Goal: Task Accomplishment & Management: Manage account settings

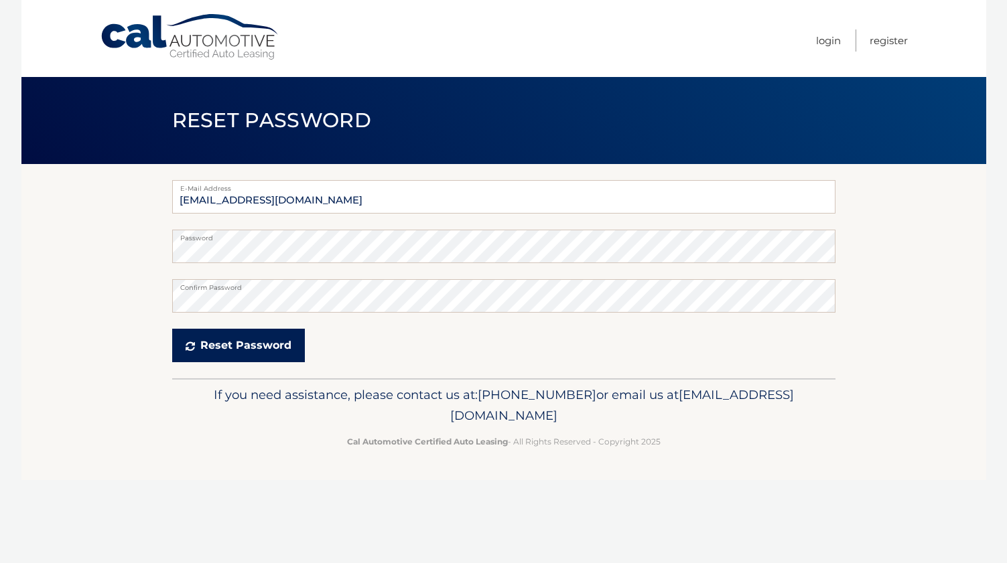
click at [247, 330] on button "Reset Password" at bounding box center [238, 345] width 133 height 33
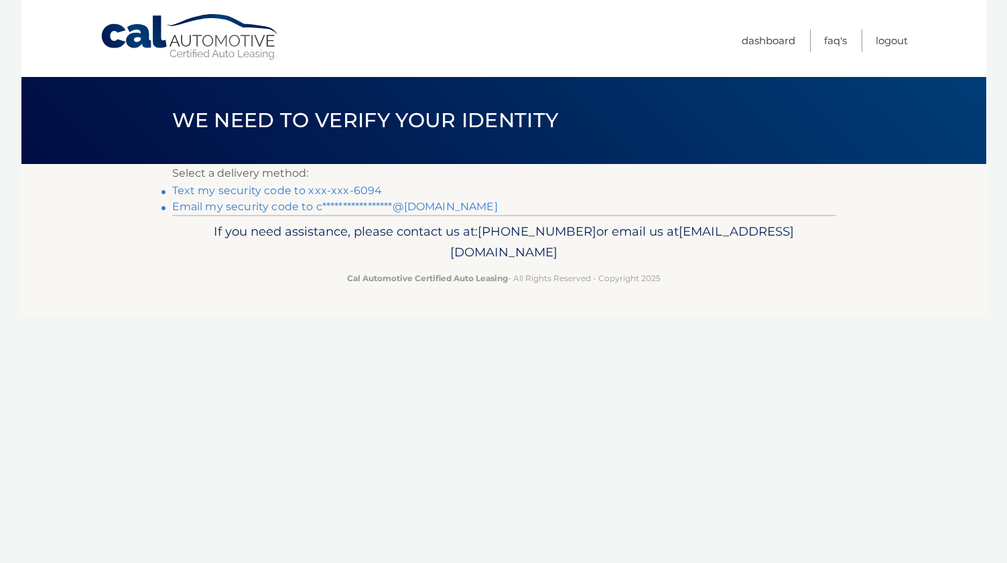
click at [369, 187] on link "Text my security code to xxx-xxx-6094" at bounding box center [277, 190] width 210 height 13
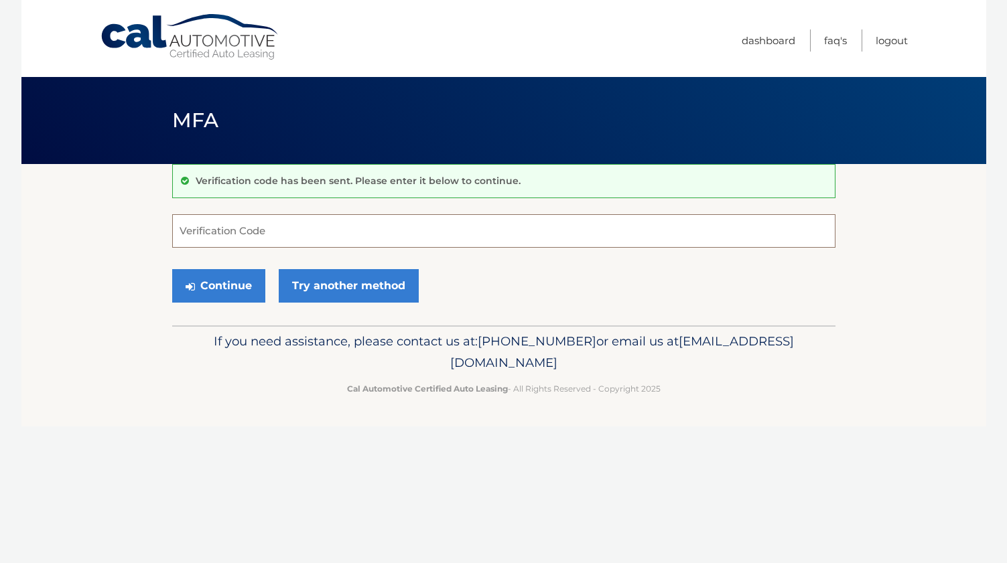
click at [298, 232] on input "Verification Code" at bounding box center [503, 230] width 663 height 33
type input "420644"
click at [218, 285] on button "Continue" at bounding box center [218, 285] width 93 height 33
click at [240, 293] on button "Continue" at bounding box center [218, 285] width 93 height 33
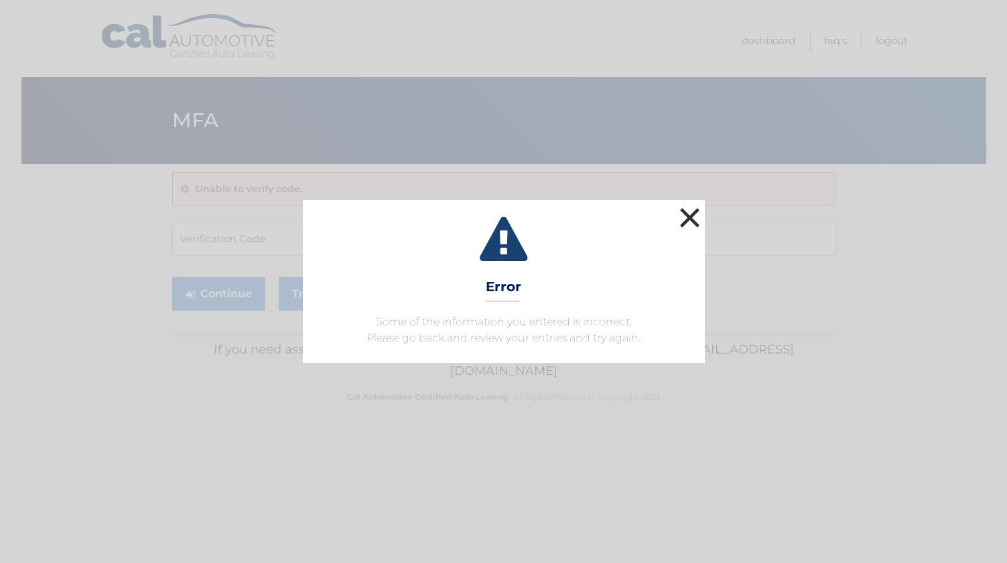
click at [689, 218] on button "×" at bounding box center [690, 217] width 27 height 27
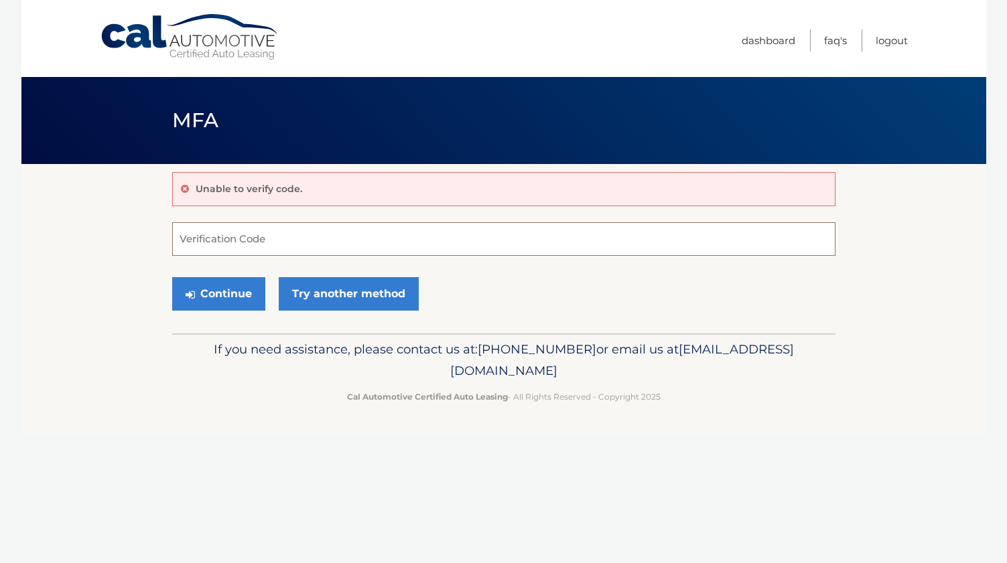
click at [277, 234] on input "Verification Code" at bounding box center [503, 238] width 663 height 33
type input "420644"
click at [224, 299] on button "Continue" at bounding box center [218, 293] width 93 height 33
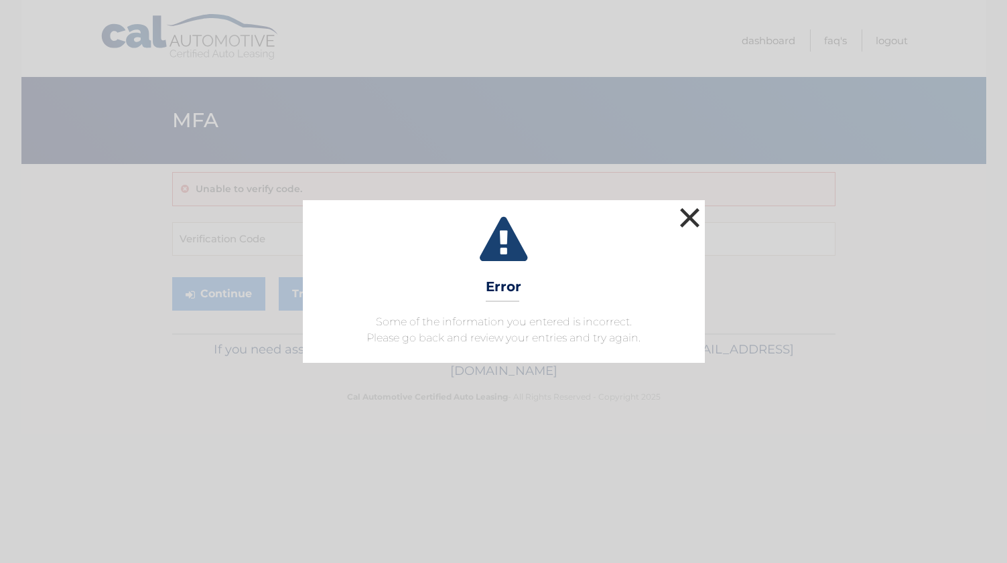
click at [689, 226] on button "×" at bounding box center [690, 217] width 27 height 27
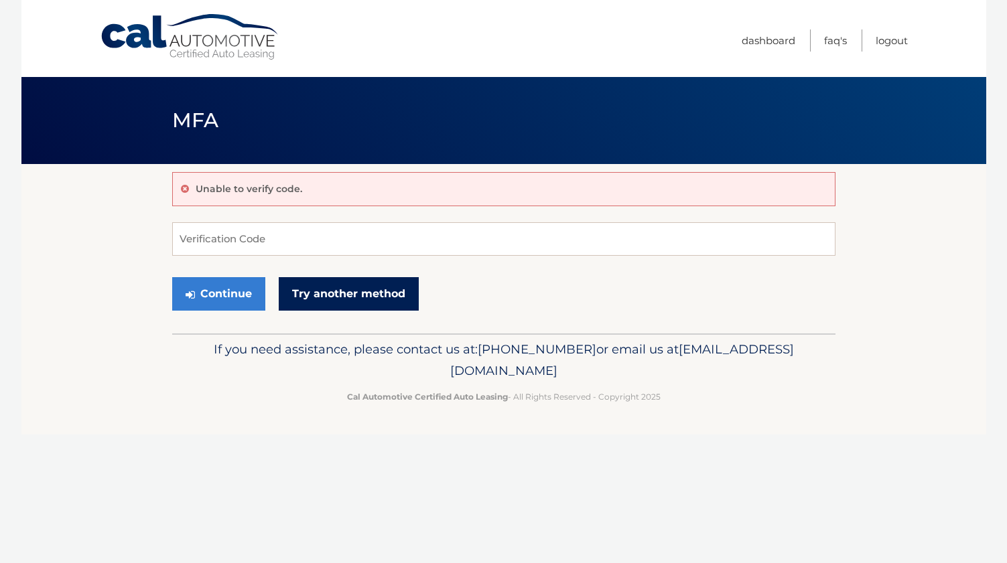
click at [392, 282] on link "Try another method" at bounding box center [349, 293] width 140 height 33
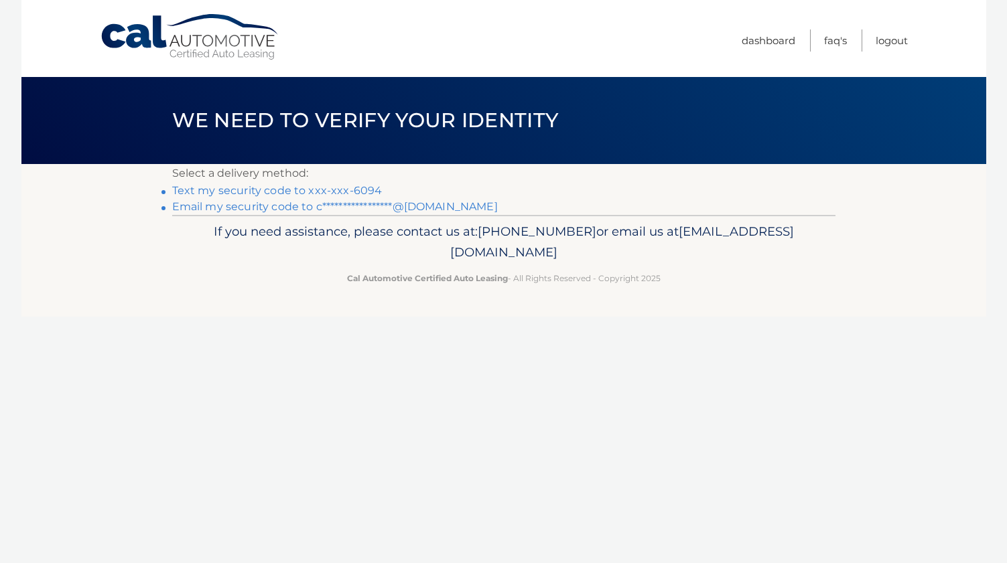
click at [287, 190] on link "Text my security code to xxx-xxx-6094" at bounding box center [277, 190] width 210 height 13
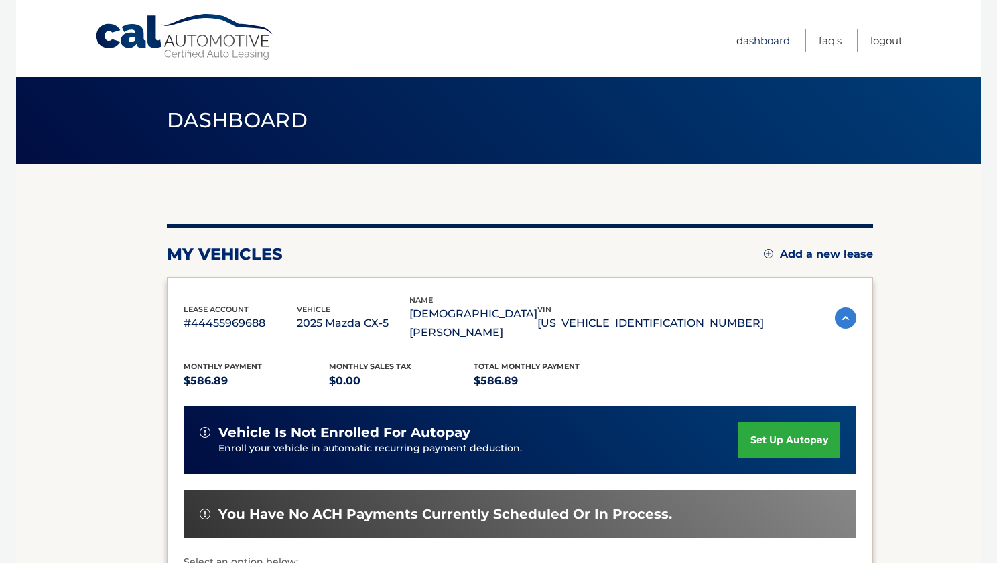
click at [764, 40] on link "Dashboard" at bounding box center [763, 40] width 54 height 22
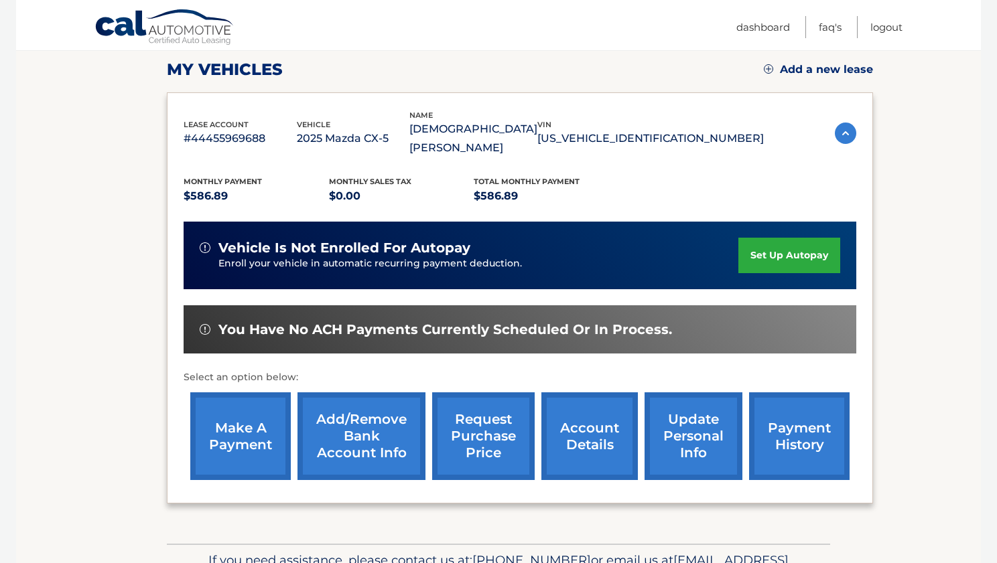
scroll to position [184, 0]
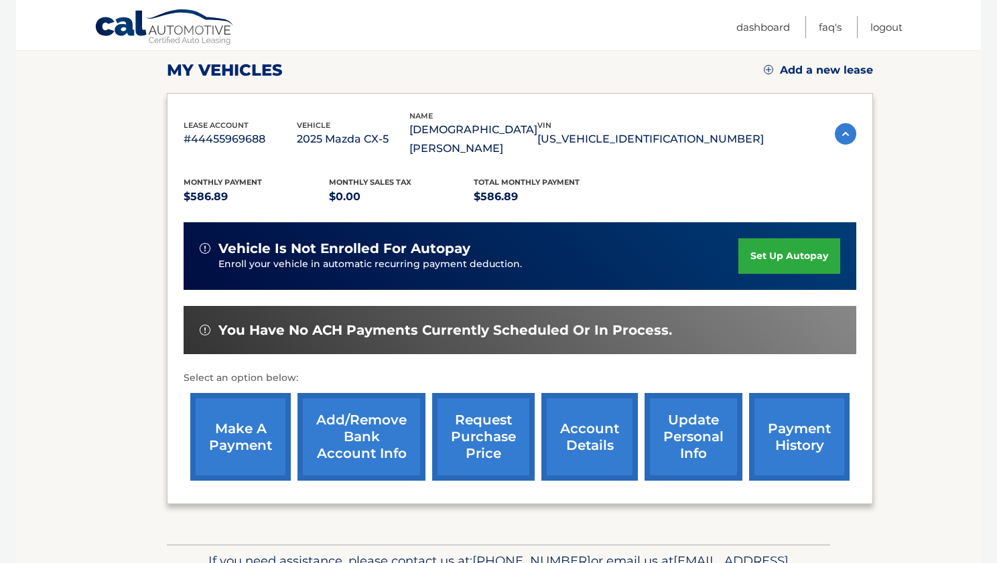
click at [605, 406] on link "account details" at bounding box center [589, 437] width 96 height 88
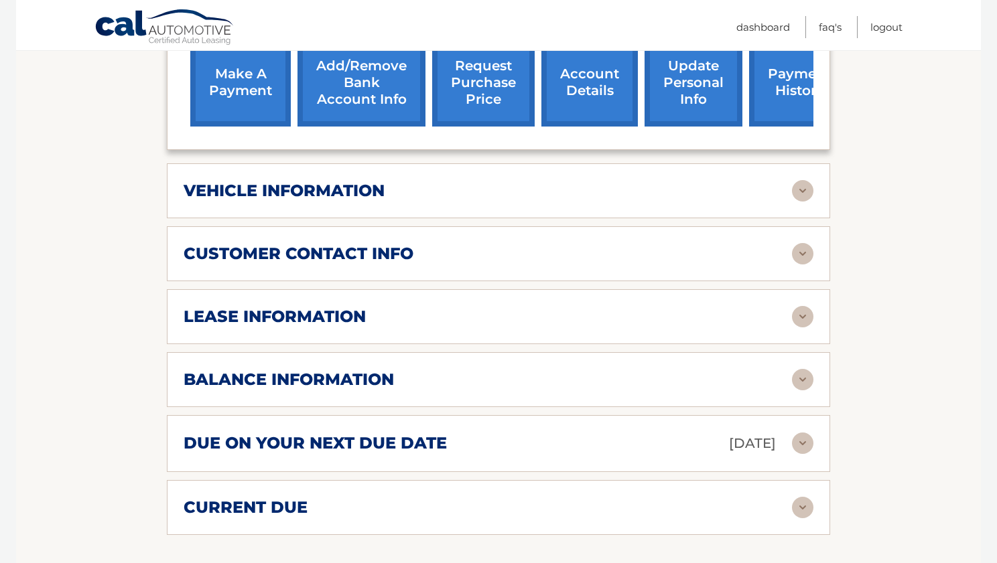
scroll to position [540, 0]
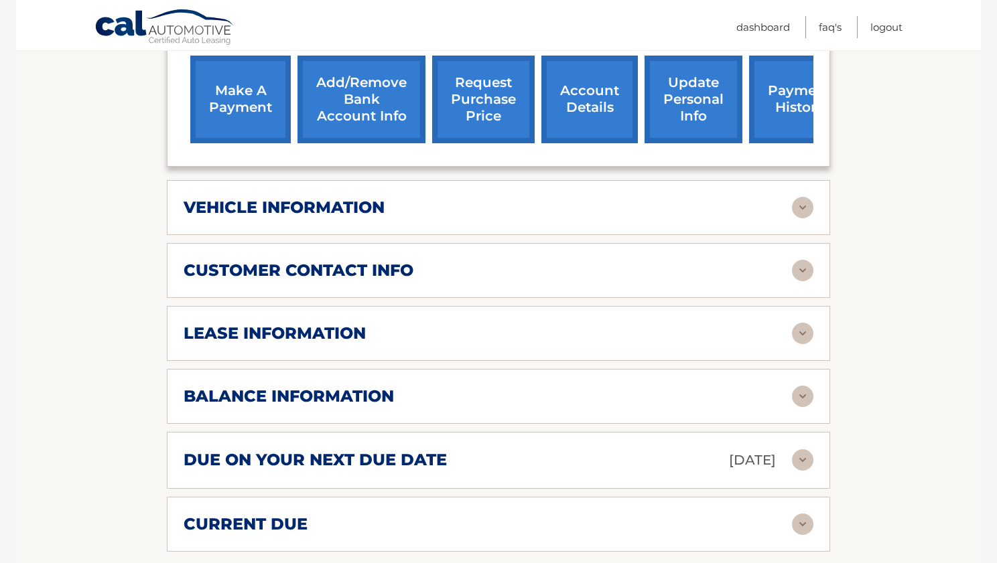
click at [806, 197] on img at bounding box center [802, 207] width 21 height 21
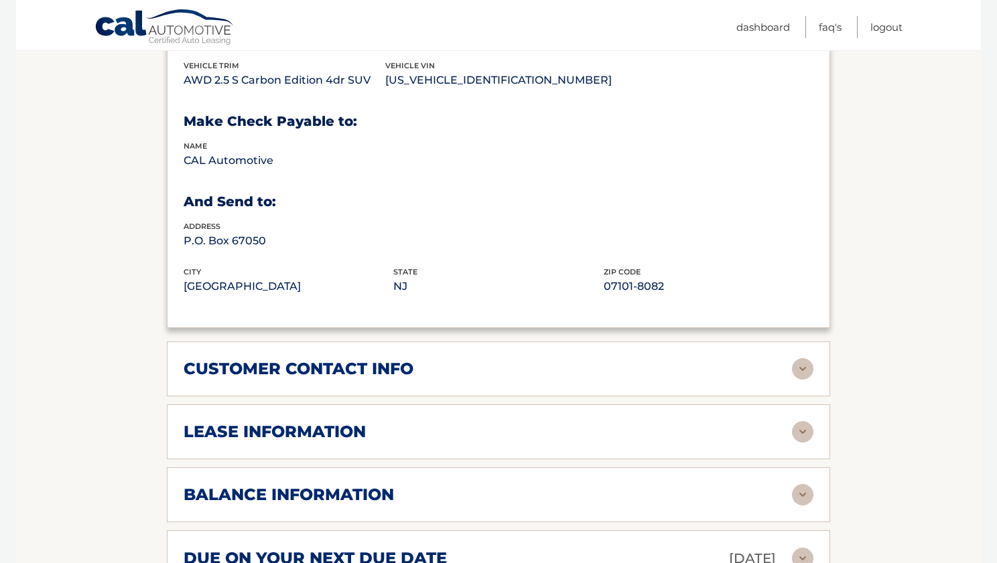
scroll to position [790, 0]
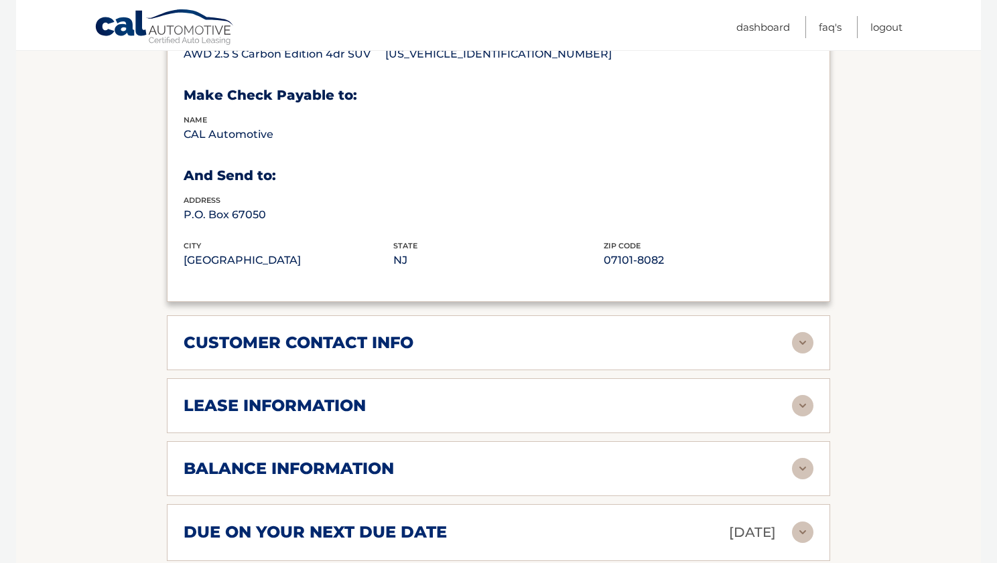
click at [389, 332] on div "customer contact info" at bounding box center [499, 342] width 630 height 21
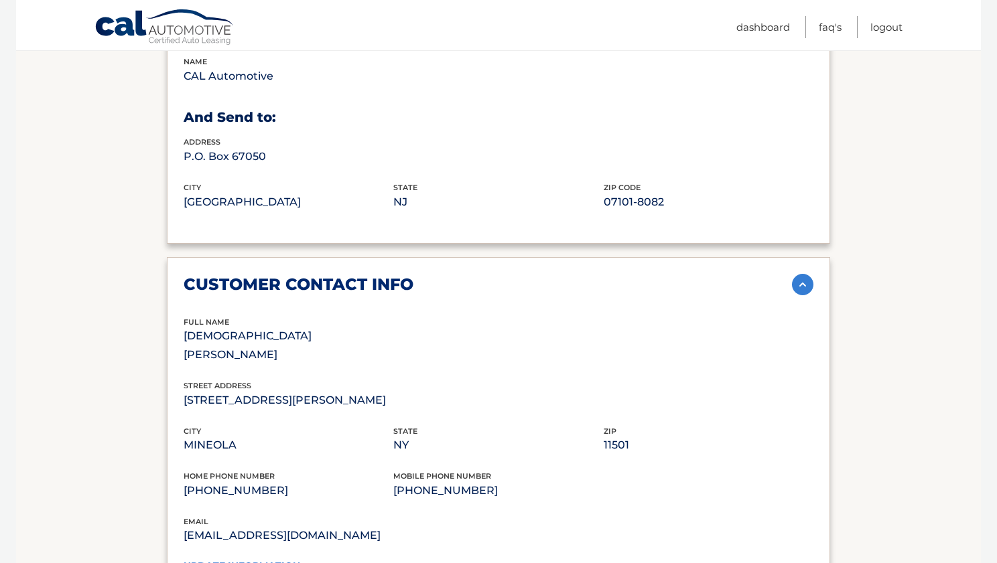
scroll to position [853, 0]
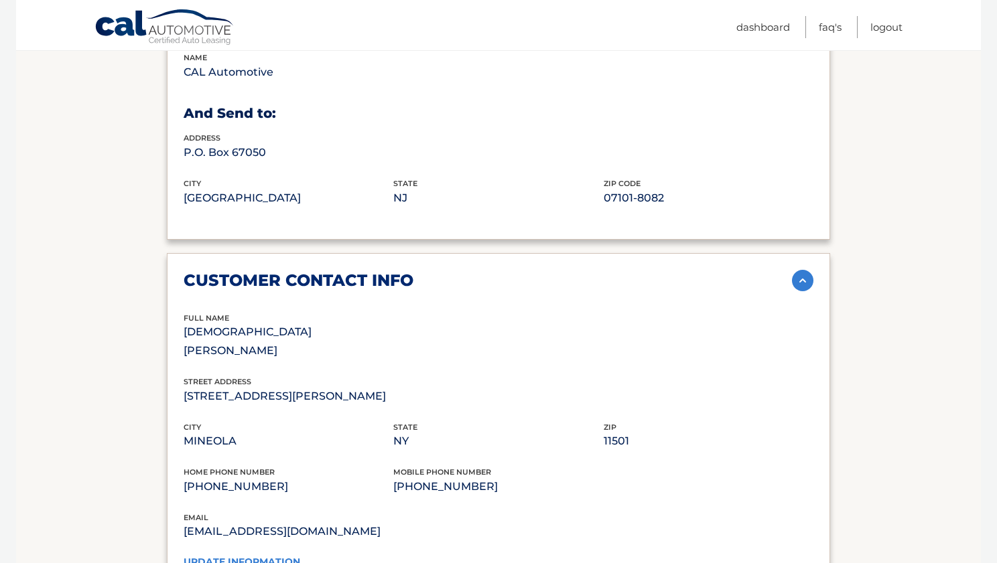
click at [228, 556] on link "update information" at bounding box center [242, 562] width 117 height 12
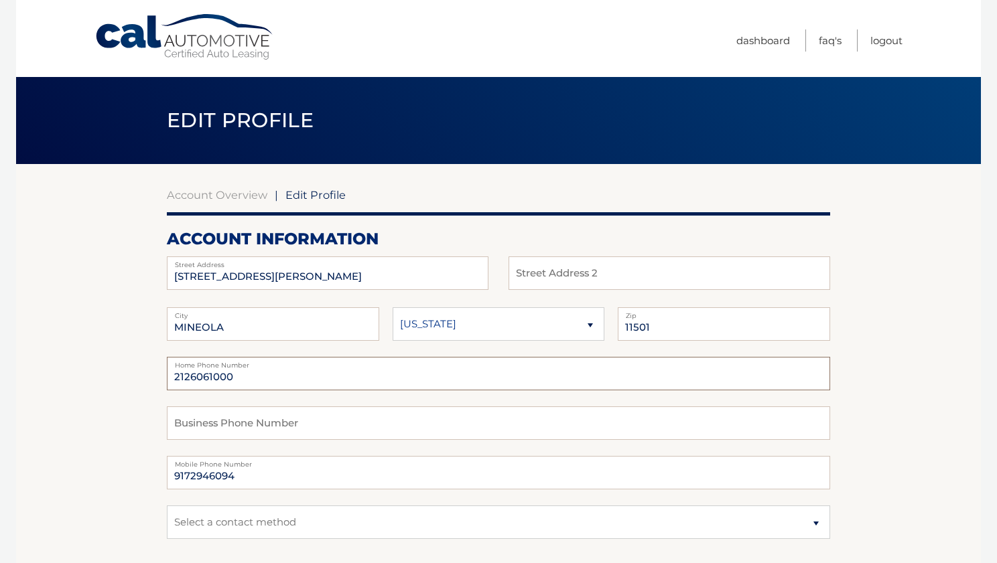
click at [251, 376] on input "2126061000" at bounding box center [498, 373] width 663 height 33
type input "2"
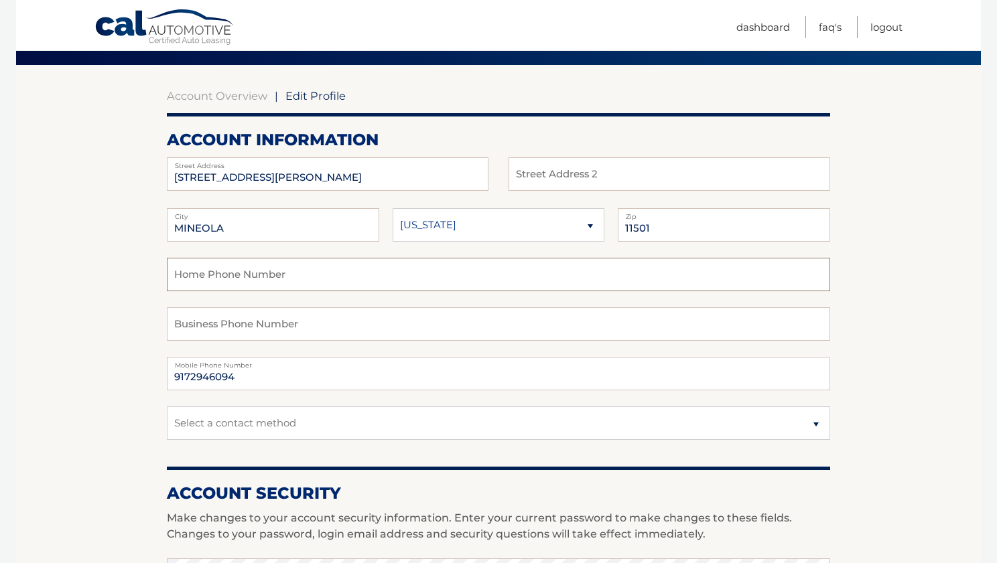
scroll to position [98, 0]
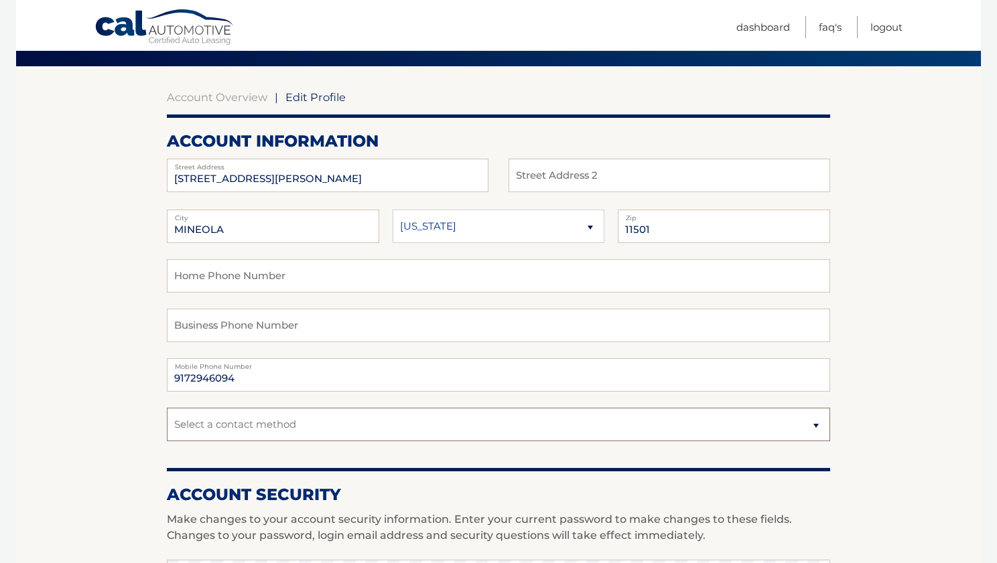
select select "1"
click at [896, 334] on section "Account Overview | Edit Profile account information 180 JACKSON AVE Street Addr…" at bounding box center [498, 553] width 965 height 975
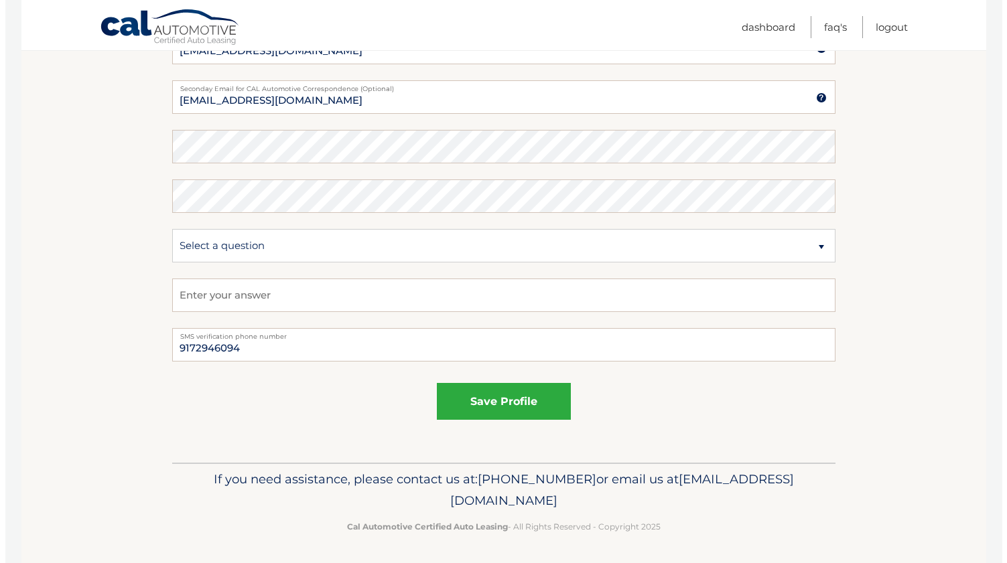
scroll to position [676, 0]
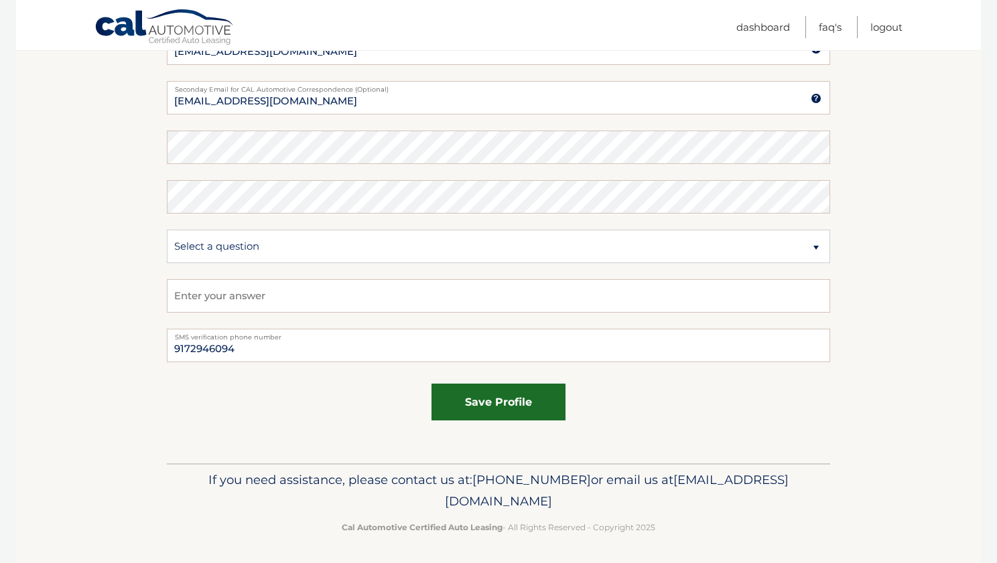
click at [477, 393] on button "save profile" at bounding box center [498, 402] width 134 height 37
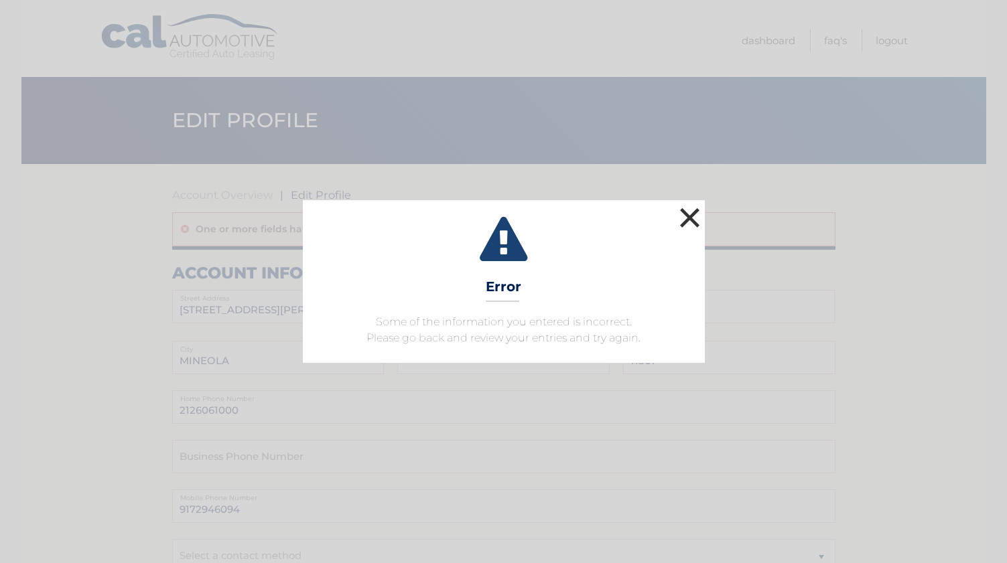
click at [691, 209] on button "×" at bounding box center [690, 217] width 27 height 27
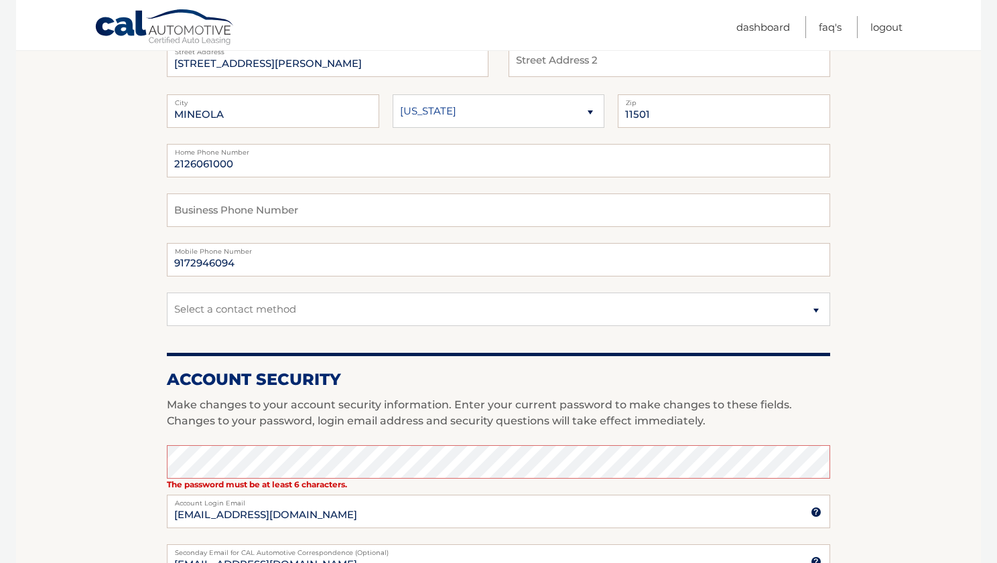
scroll to position [247, 0]
click at [253, 177] on fieldset "2126061000 Home Phone Number Business Phone Number 9172946094 Mobile Phone Numb…" at bounding box center [498, 242] width 663 height 198
drag, startPoint x: 260, startPoint y: 163, endPoint x: 139, endPoint y: 158, distance: 121.3
click at [139, 158] on section "Account Overview | Edit Profile One or more fields have an error. account infor…" at bounding box center [498, 421] width 965 height 1009
select select "1"
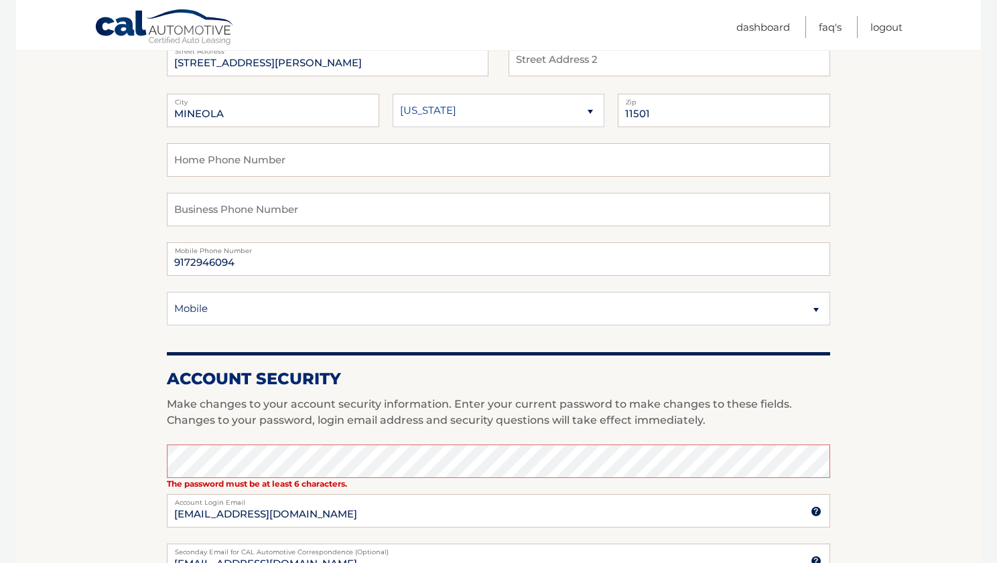
click at [137, 310] on section "Account Overview | Edit Profile One or more fields have an error. account infor…" at bounding box center [498, 421] width 965 height 1009
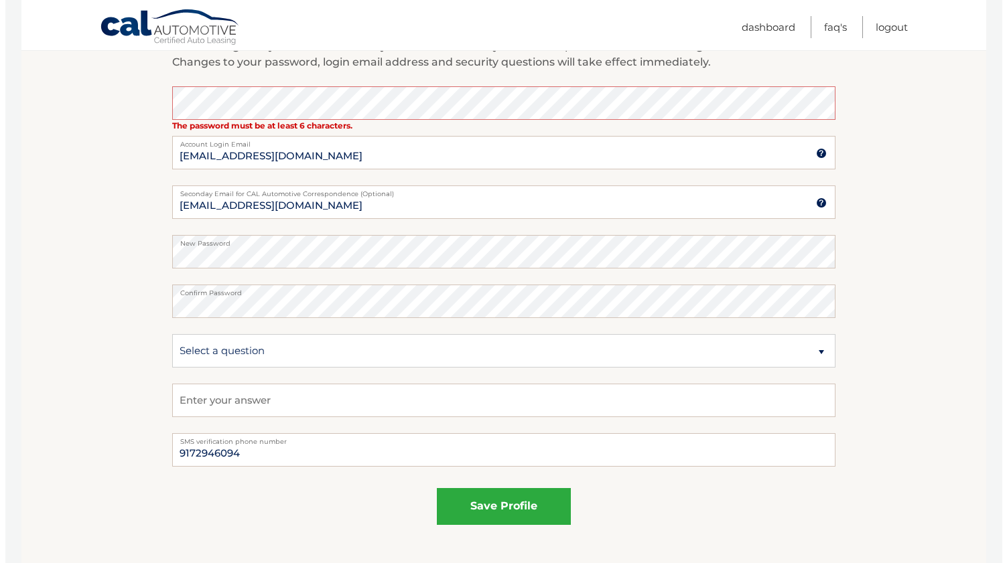
scroll to position [603, 0]
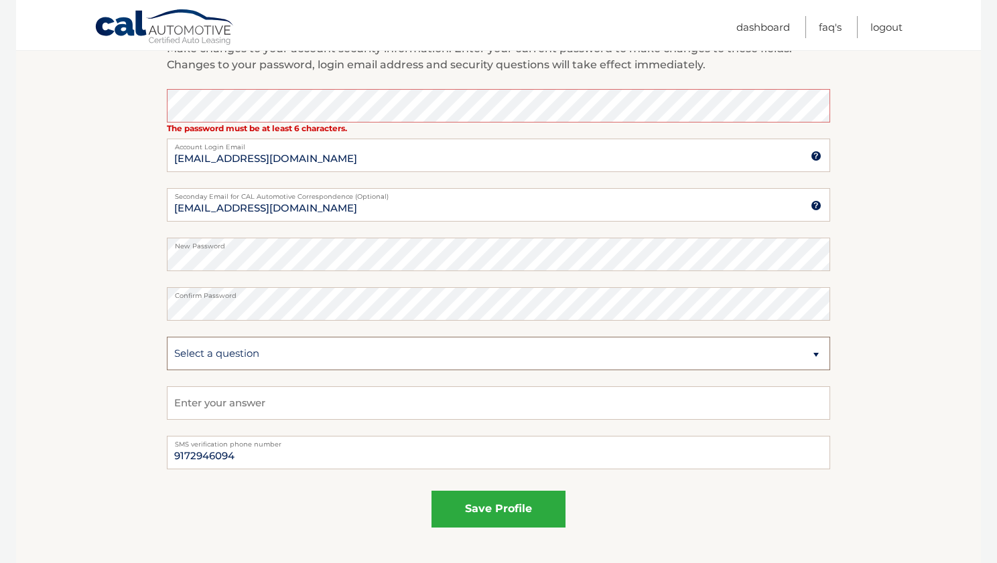
select select "2"
click at [259, 399] on input "text" at bounding box center [498, 402] width 663 height 33
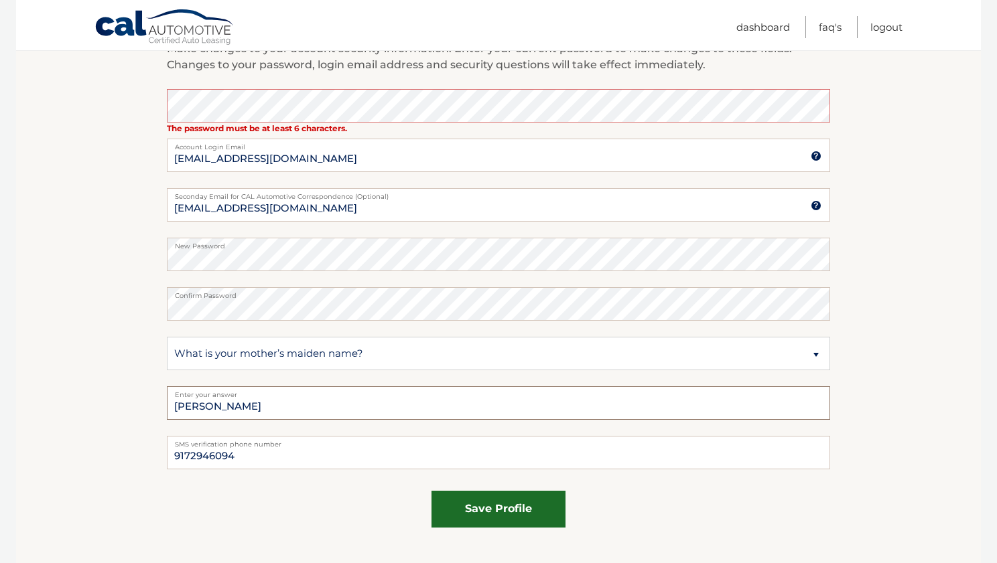
type input "Amado"
click at [470, 508] on button "save profile" at bounding box center [498, 509] width 134 height 37
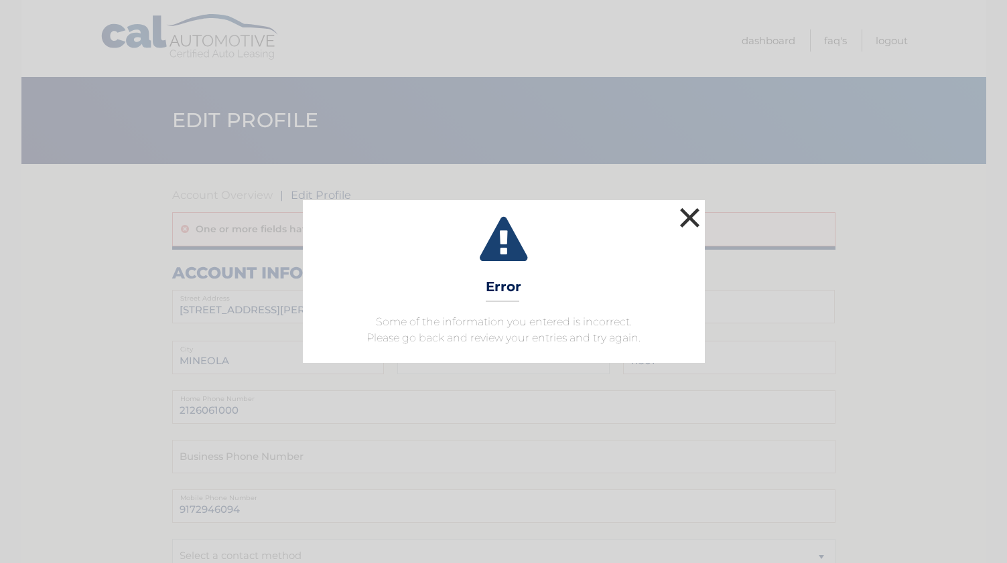
click at [697, 216] on button "×" at bounding box center [690, 217] width 27 height 27
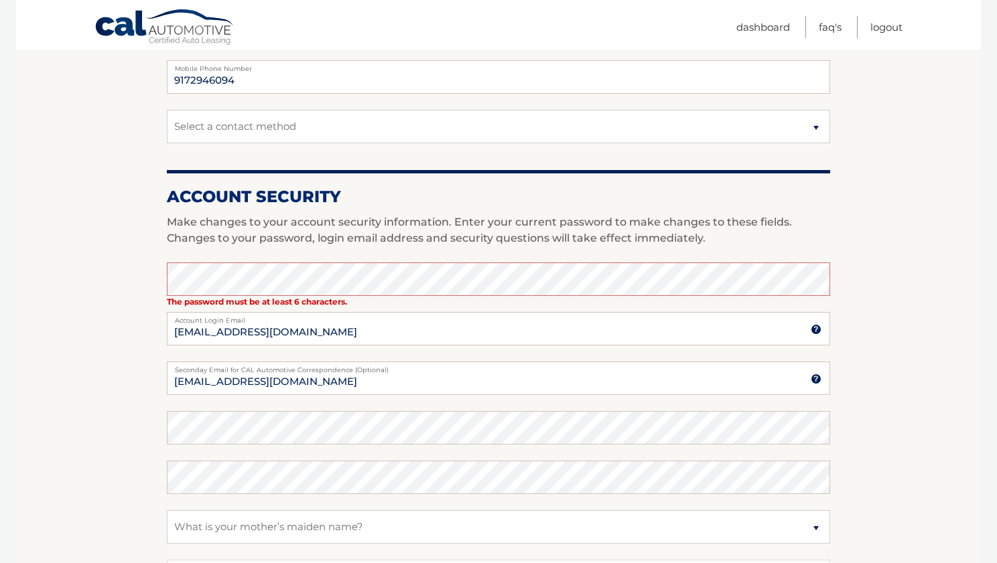
scroll to position [429, 0]
click at [273, 332] on input "christian.soundias@gmail.com" at bounding box center [498, 328] width 663 height 33
click at [334, 381] on input "Christian.Soundias@gmail.com" at bounding box center [498, 378] width 663 height 33
click at [332, 419] on label "New Password" at bounding box center [498, 416] width 663 height 11
click at [230, 380] on input "Christian.Soundias@gmail.com" at bounding box center [498, 378] width 663 height 33
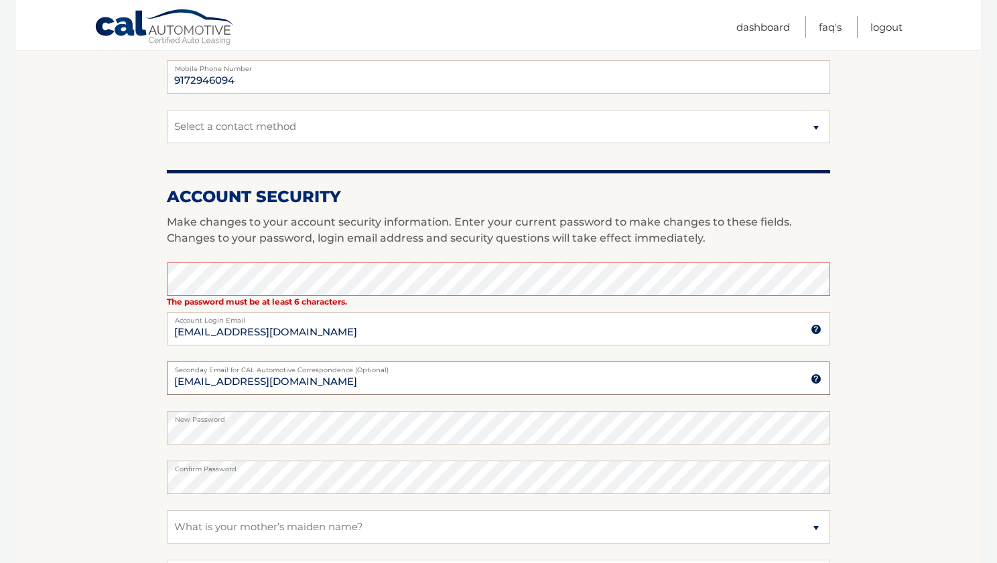
type input "Christian.soundias@gmail.com"
drag, startPoint x: 343, startPoint y: 378, endPoint x: 131, endPoint y: 374, distance: 212.4
click at [131, 374] on section "Account Overview | Edit Profile One or more fields have an error. account infor…" at bounding box center [498, 239] width 965 height 1009
click at [359, 334] on input "christian.soundias@gmail.com" at bounding box center [498, 328] width 663 height 33
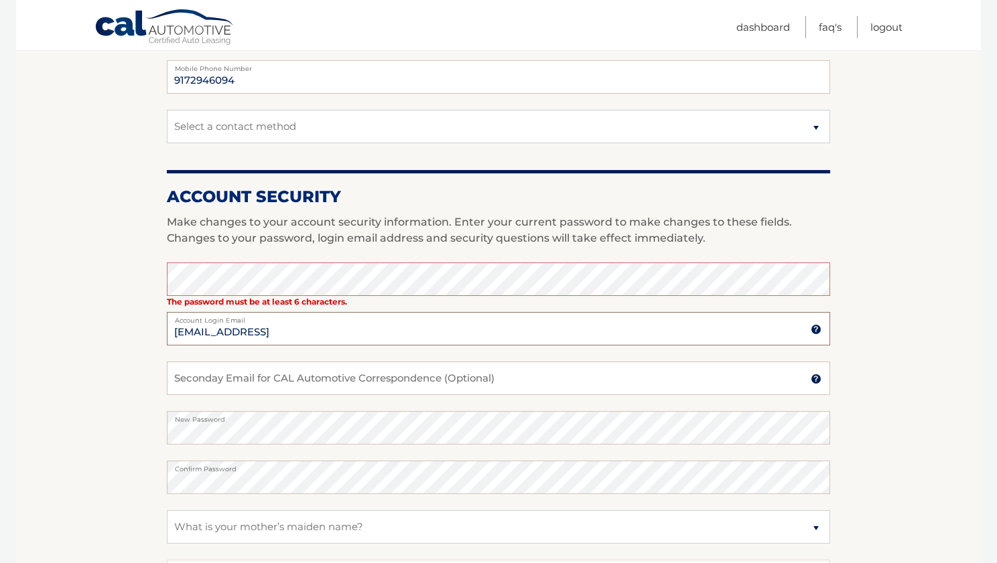
type input "christian.soundias@gmail.com"
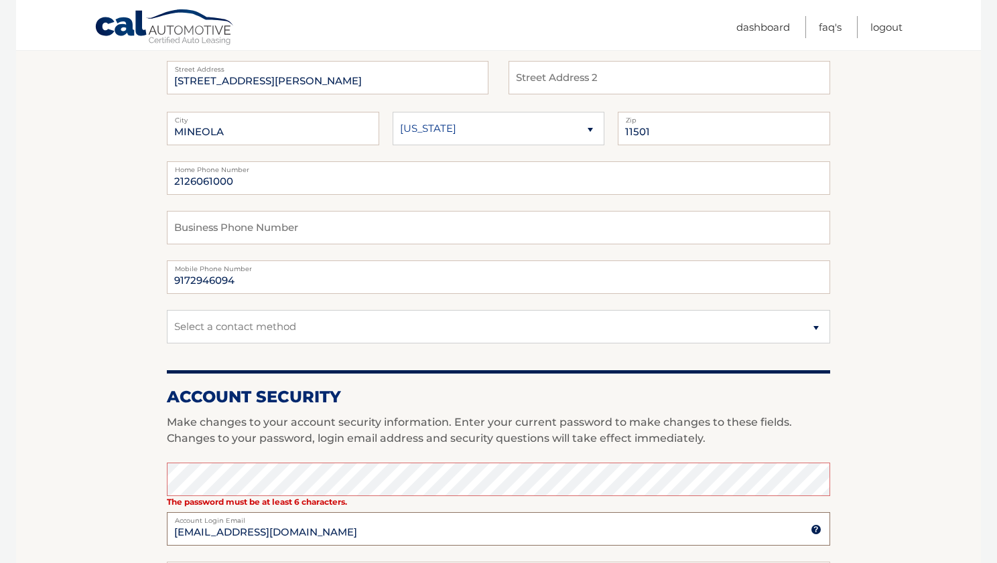
scroll to position [213, 0]
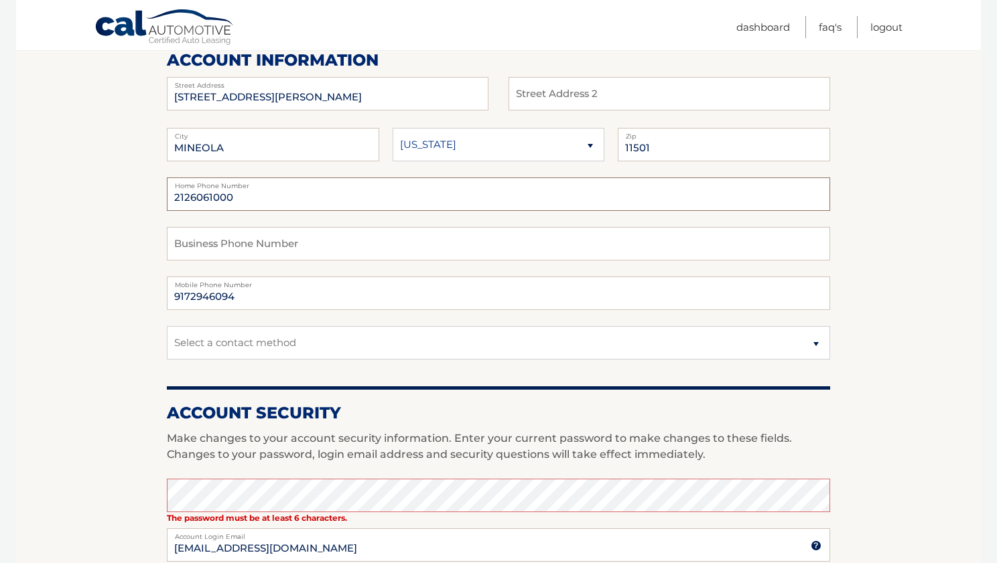
drag, startPoint x: 240, startPoint y: 203, endPoint x: 136, endPoint y: 198, distance: 103.9
click at [136, 198] on section "Account Overview | Edit Profile One or more fields have an error. account infor…" at bounding box center [498, 455] width 965 height 1009
type input "5162945626"
click at [243, 245] on input "text" at bounding box center [498, 243] width 663 height 33
select select "1"
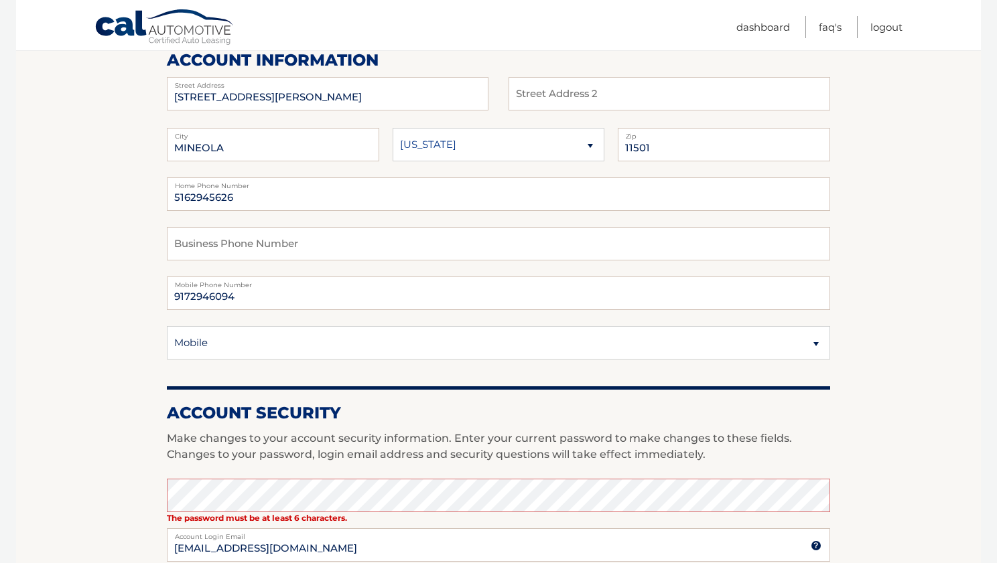
click at [252, 413] on h2 "Account Security" at bounding box center [498, 413] width 663 height 20
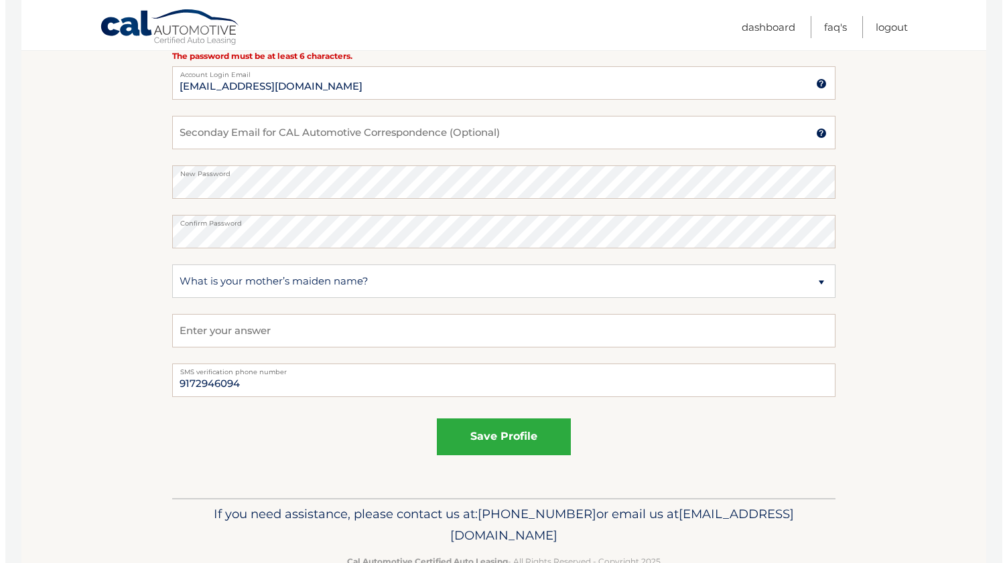
scroll to position [675, 0]
click at [360, 340] on input "text" at bounding box center [498, 330] width 663 height 33
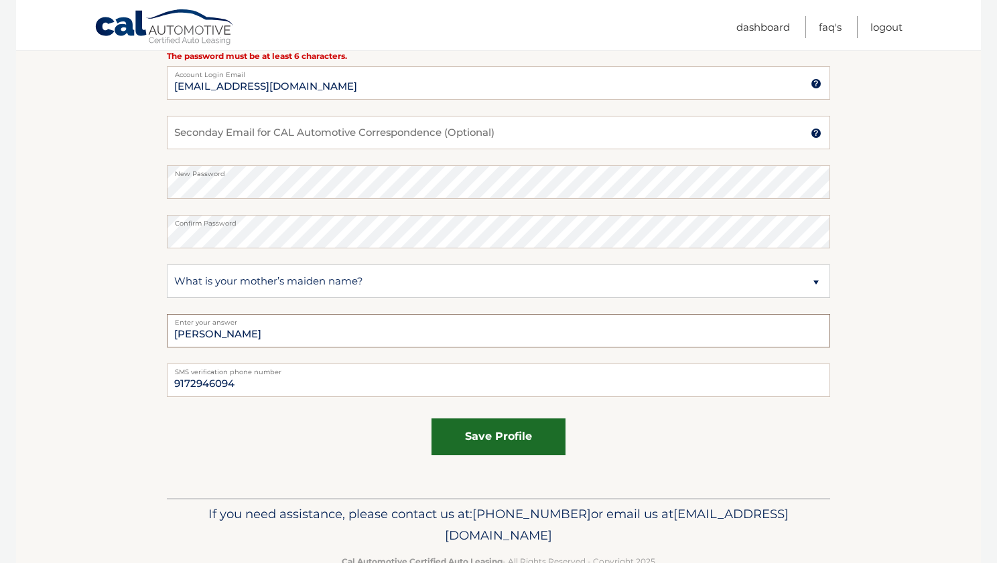
type input "Amado"
click at [529, 447] on button "save profile" at bounding box center [498, 437] width 134 height 37
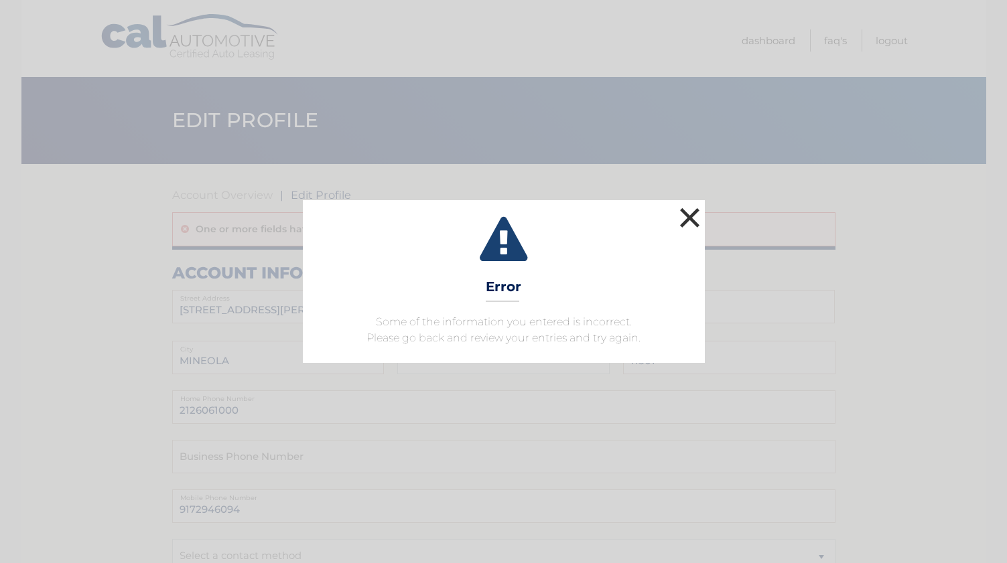
click at [693, 223] on button "×" at bounding box center [690, 217] width 27 height 27
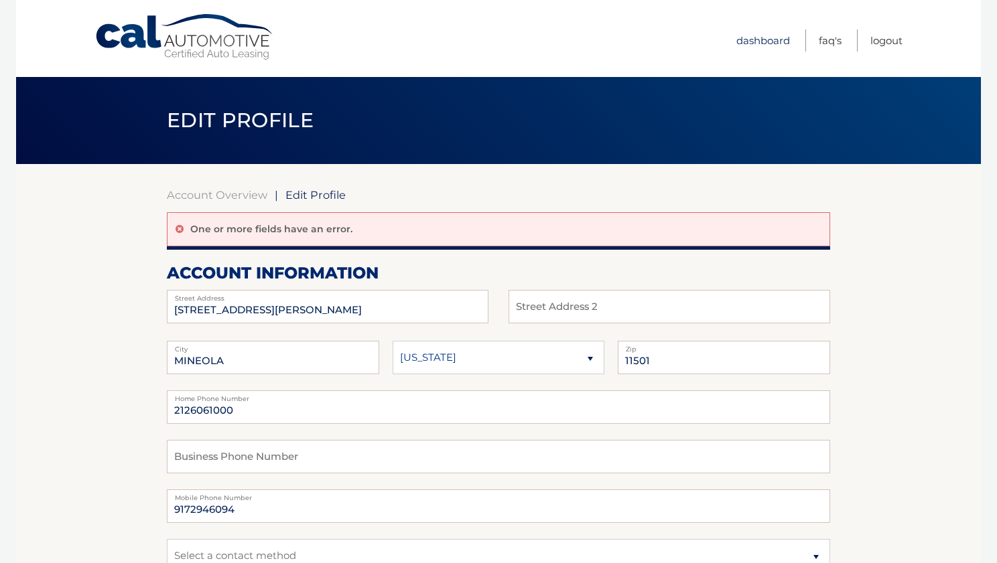
click at [769, 39] on link "Dashboard" at bounding box center [763, 40] width 54 height 22
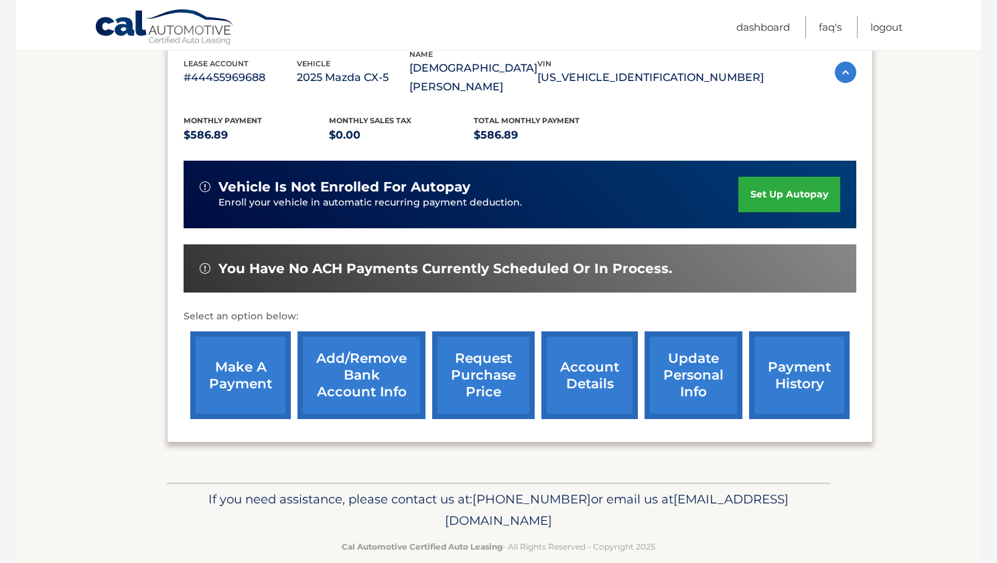
scroll to position [245, 0]
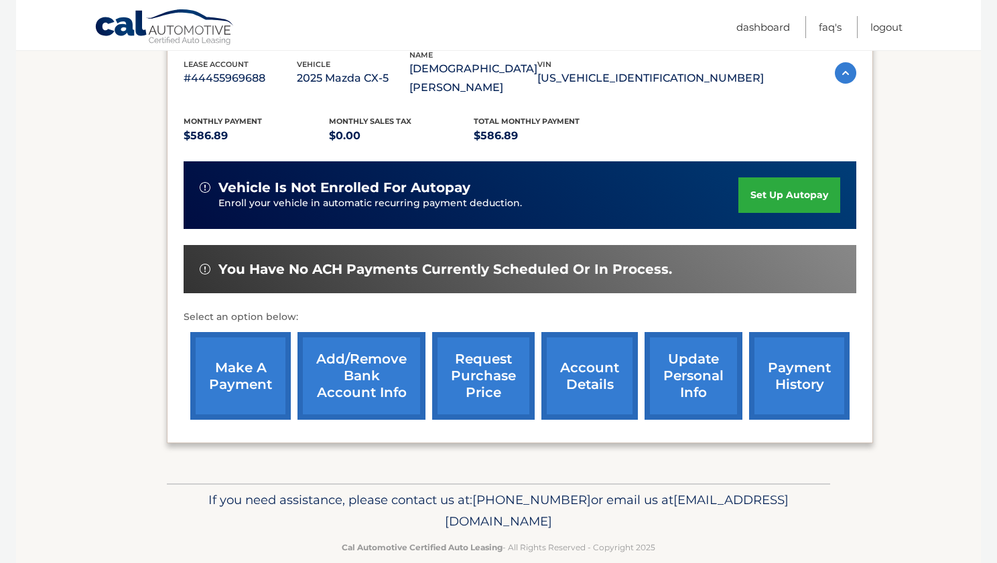
click at [577, 356] on link "account details" at bounding box center [589, 376] width 96 height 88
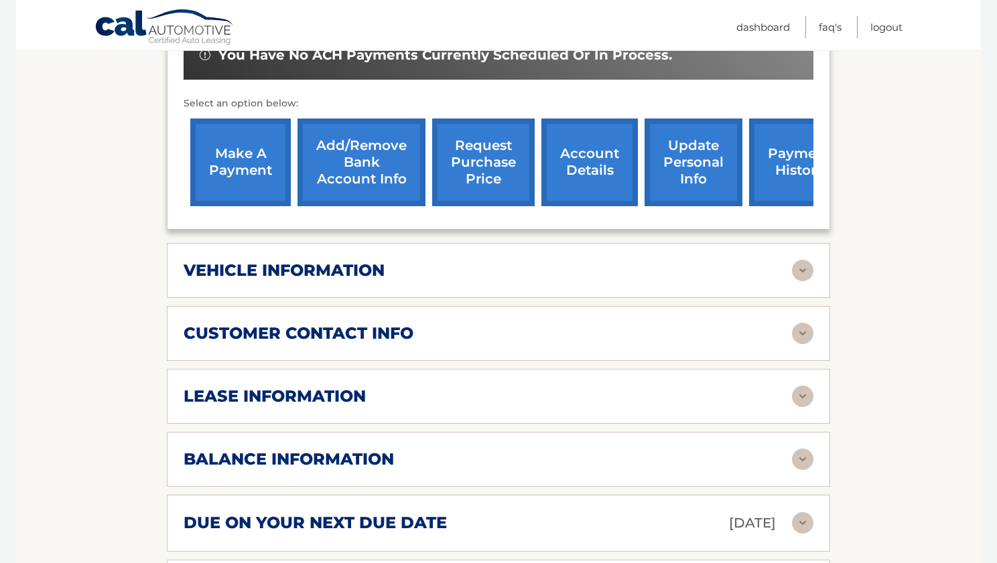
scroll to position [478, 0]
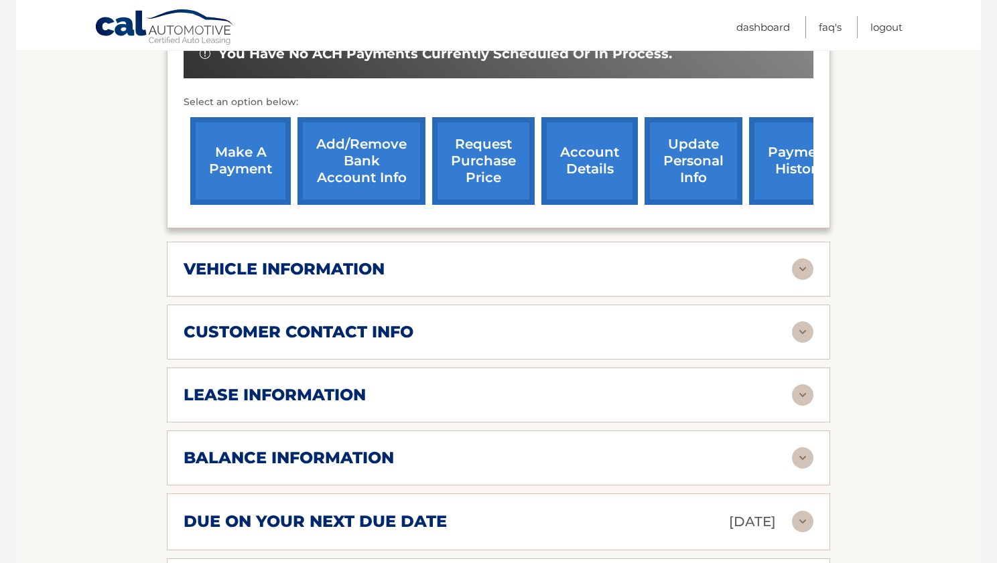
click at [553, 385] on div "lease information" at bounding box center [488, 395] width 608 height 20
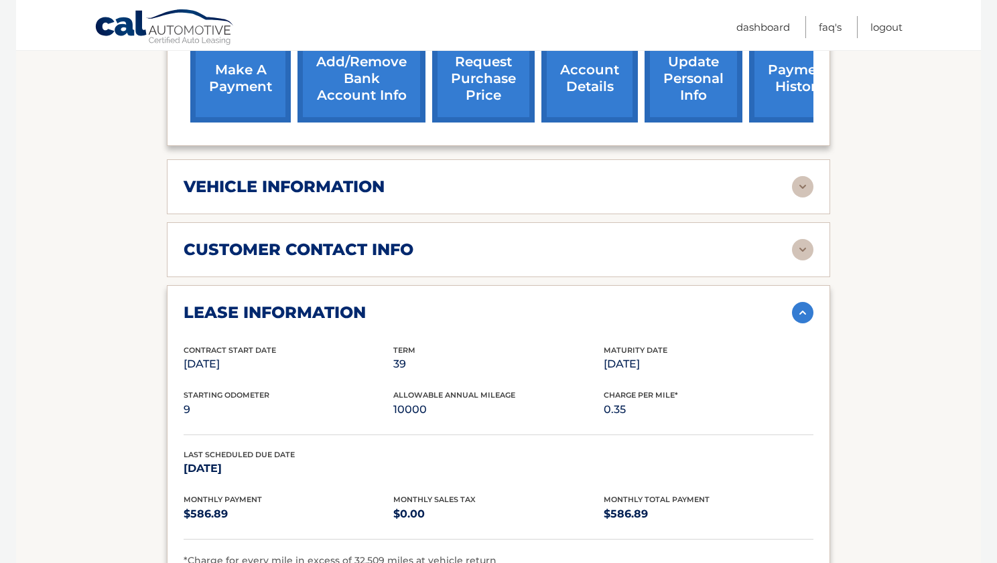
scroll to position [556, 0]
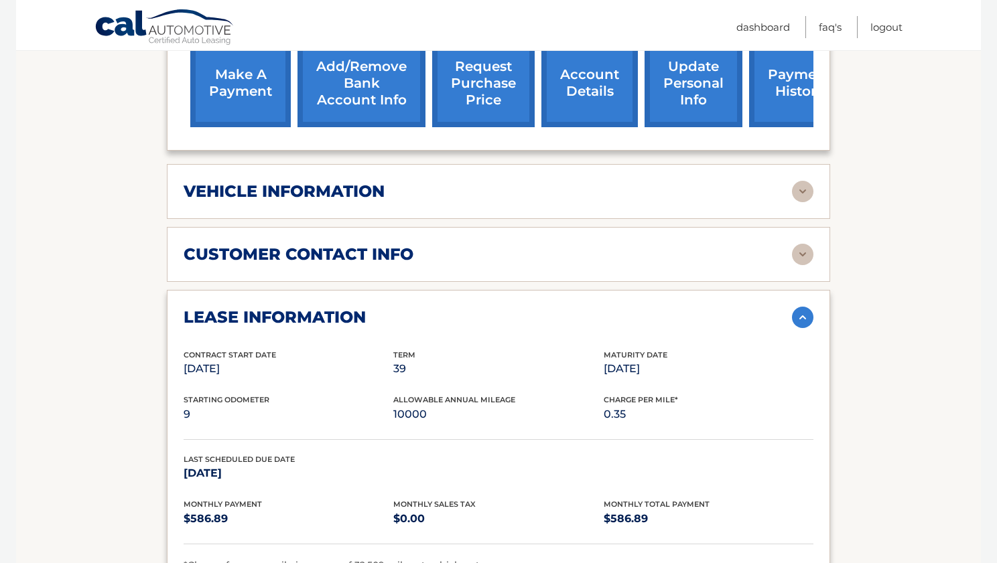
click at [453, 244] on div "customer contact info" at bounding box center [499, 254] width 630 height 21
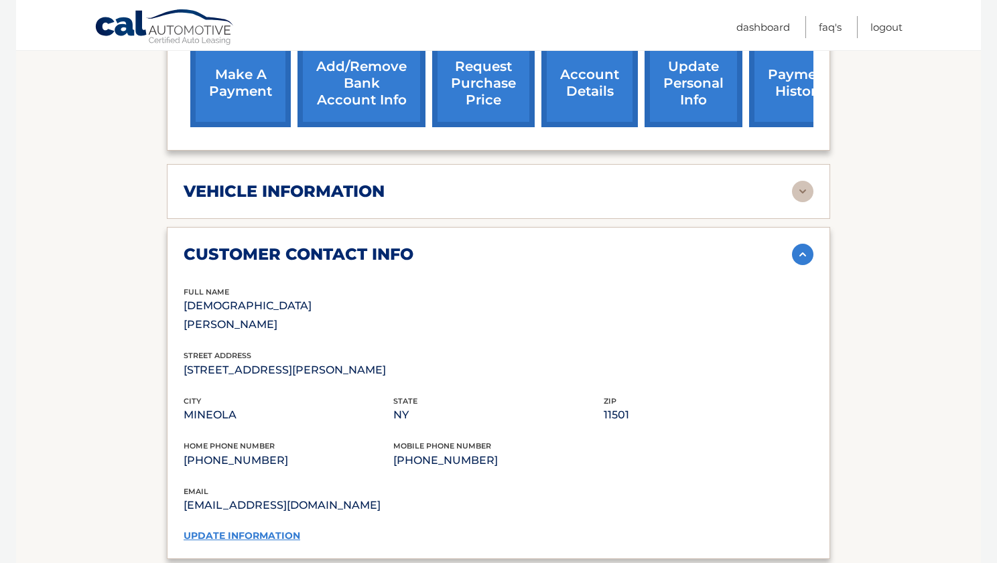
click at [453, 244] on div "customer contact info" at bounding box center [499, 254] width 630 height 21
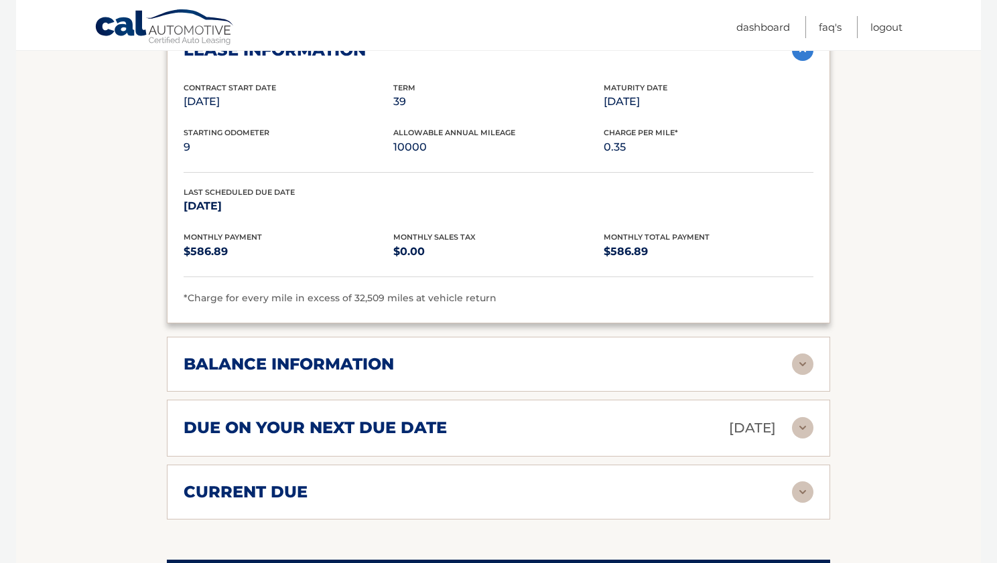
scroll to position [828, 0]
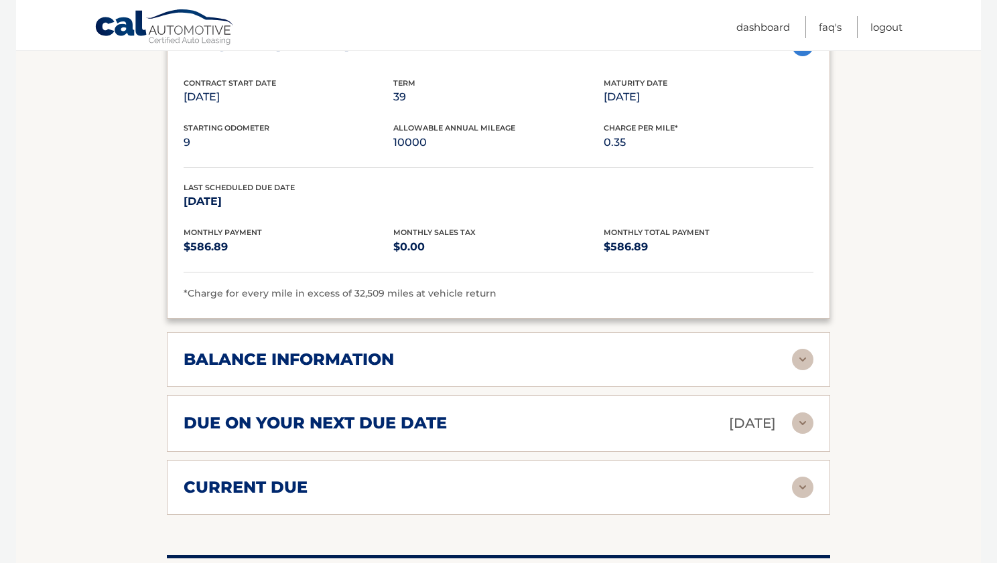
click at [419, 350] on div "balance information" at bounding box center [488, 360] width 608 height 20
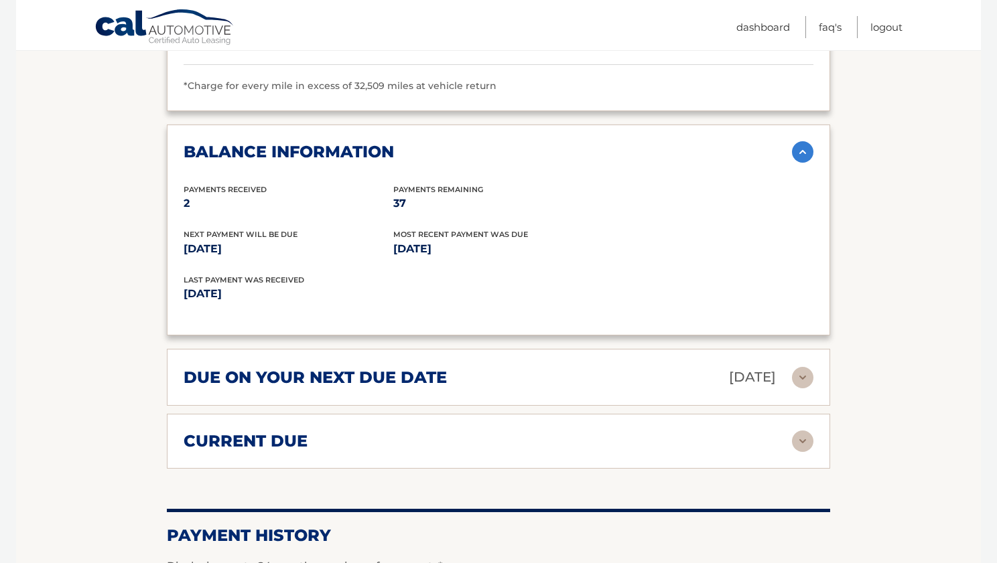
scroll to position [1036, 0]
click at [401, 368] on h2 "due on your next due date" at bounding box center [315, 378] width 263 height 20
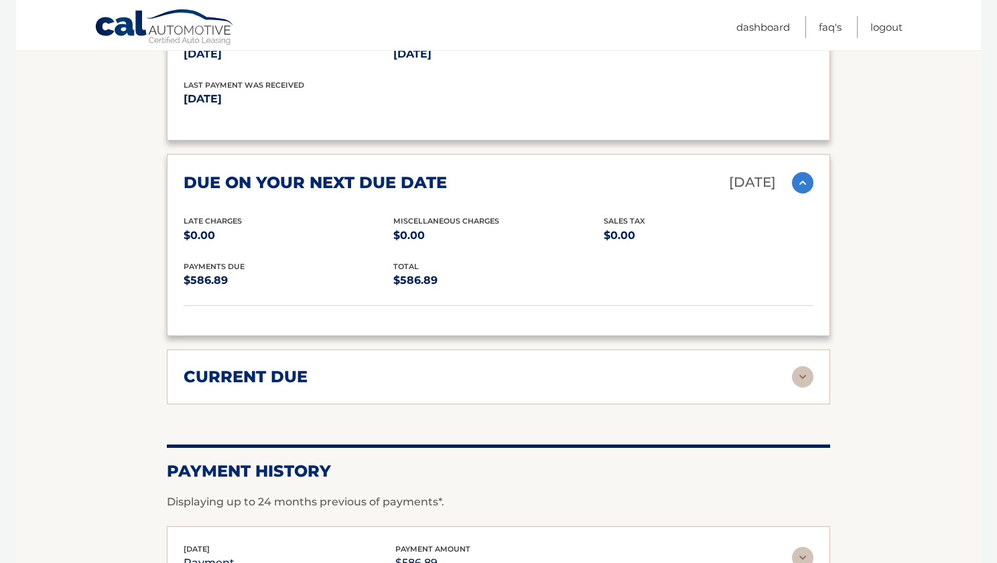
scroll to position [1230, 0]
click at [390, 367] on div "current due" at bounding box center [488, 377] width 608 height 20
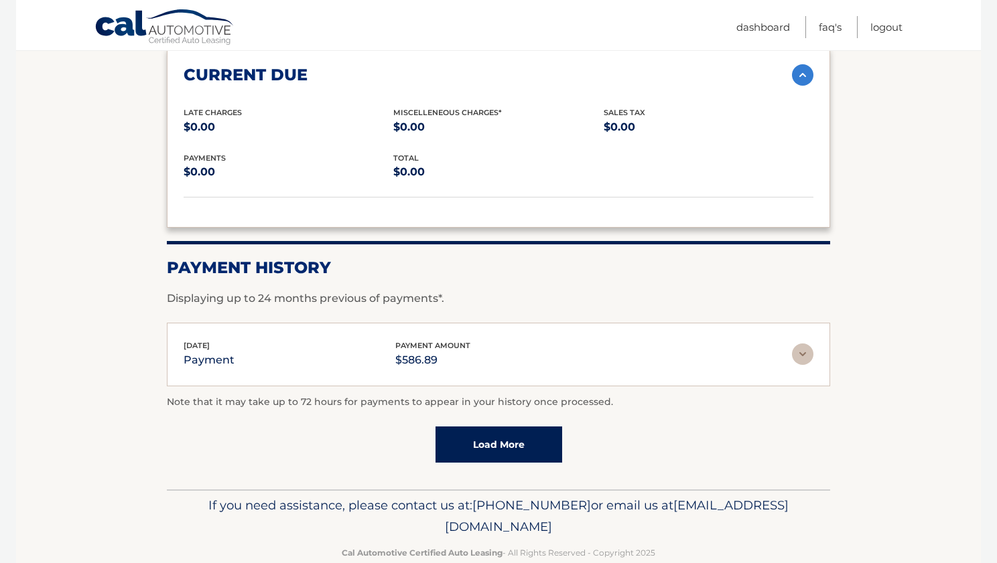
scroll to position [1532, 0]
click at [486, 431] on link "Load More" at bounding box center [498, 445] width 127 height 36
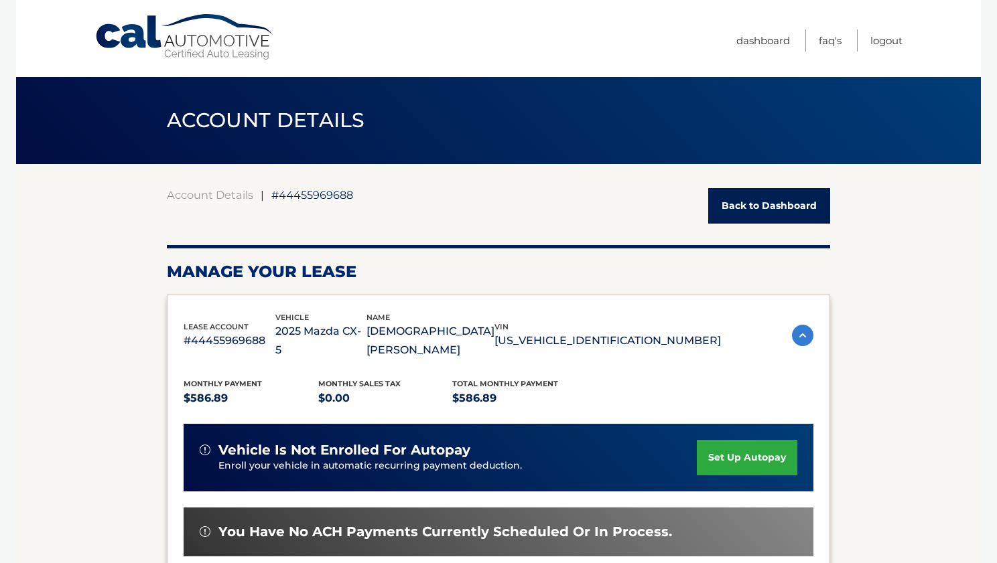
scroll to position [0, 0]
click at [799, 200] on link "Back to Dashboard" at bounding box center [769, 206] width 122 height 36
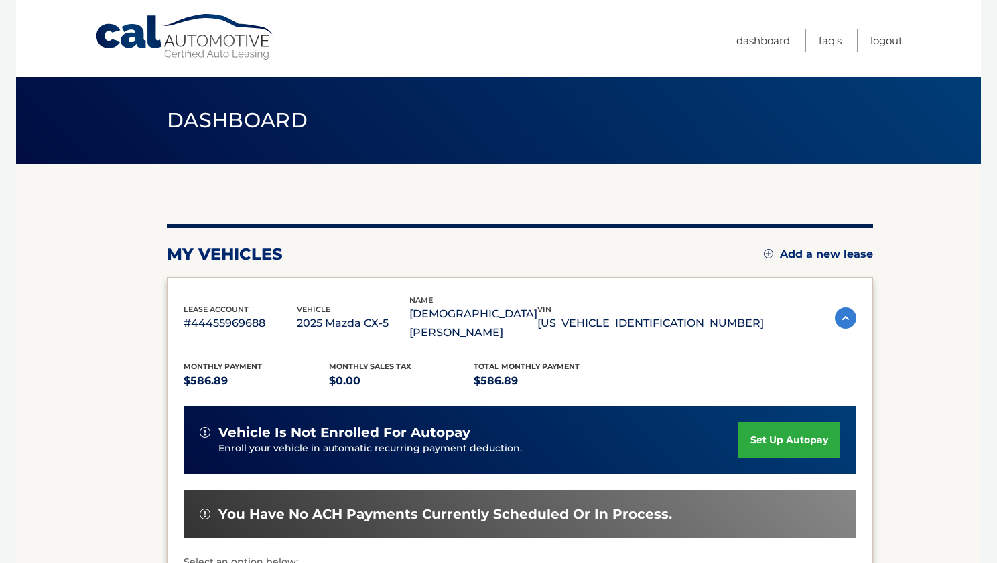
click at [201, 53] on link "Cal Automotive" at bounding box center [184, 37] width 181 height 48
